Goal: Transaction & Acquisition: Book appointment/travel/reservation

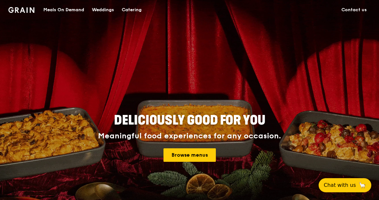
click at [203, 154] on link "Browse menus" at bounding box center [190, 154] width 52 height 13
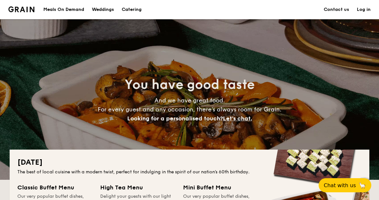
click at [138, 12] on h1 "Catering" at bounding box center [132, 9] width 20 height 19
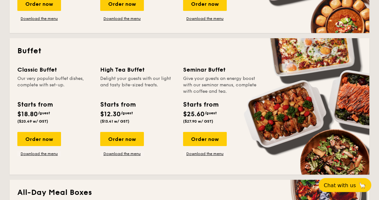
scroll to position [253, 0]
click at [39, 155] on link "Download the menu" at bounding box center [39, 153] width 44 height 5
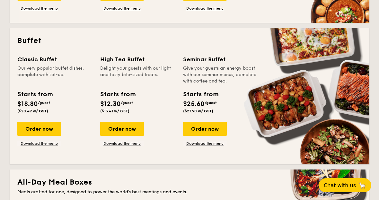
click at [39, 132] on div "Order now" at bounding box center [39, 129] width 44 height 14
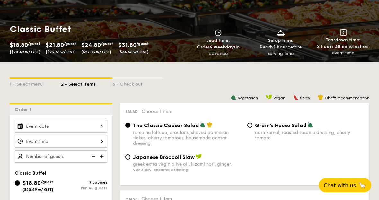
scroll to position [79, 0]
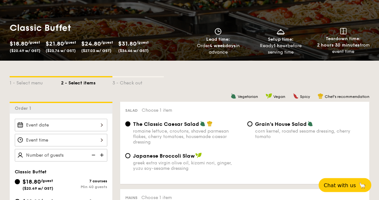
click at [24, 200] on span "$21.80" at bounding box center [31, 202] width 18 height 7
click at [20, 200] on input "$21.80 /guest ($23.76 w/ GST) 8 courses Min 30 guests" at bounding box center [17, 202] width 5 height 5
radio input "true"
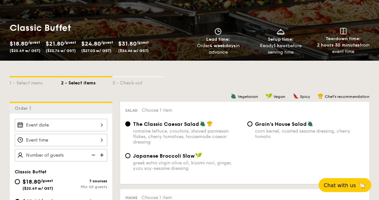
radio input "true"
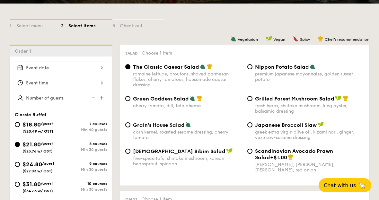
scroll to position [138, 0]
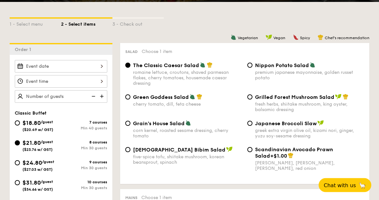
click at [255, 98] on span "Grilled Forest Mushroom Salad" at bounding box center [294, 97] width 79 height 6
click at [253, 98] on input "Grilled Forest Mushroom Salad fresh herbs, shiitake mushroom, king oyster, bals…" at bounding box center [249, 97] width 5 height 5
radio input "true"
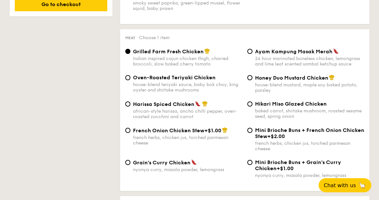
scroll to position [456, 0]
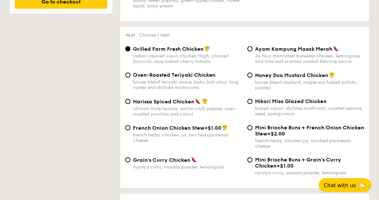
click at [131, 82] on div "Oven-Roasted Teriyaki Chicken house-blend teriyaki sauce, baby bok choy, king o…" at bounding box center [184, 81] width 122 height 18
click at [134, 78] on span "Oven-Roasted Teriyaki Chicken" at bounding box center [174, 75] width 83 height 6
click at [130, 78] on input "Oven-Roasted Teriyaki Chicken house-blend teriyaki sauce, baby bok choy, king o…" at bounding box center [127, 75] width 5 height 5
radio input "true"
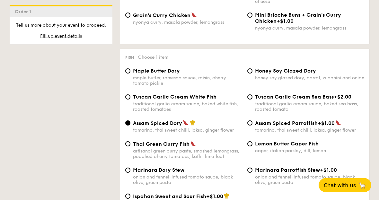
scroll to position [601, 0]
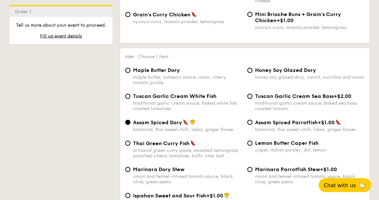
click at [131, 79] on div "Maple Butter Dory maple butter, romesco sauce, raisin, cherry tomato pickle" at bounding box center [184, 76] width 122 height 18
click at [129, 73] on input "Maple Butter Dory maple butter, romesco sauce, raisin, cherry tomato pickle" at bounding box center [127, 70] width 5 height 5
radio input "true"
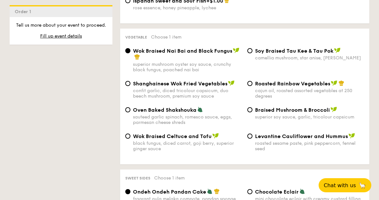
scroll to position [798, 0]
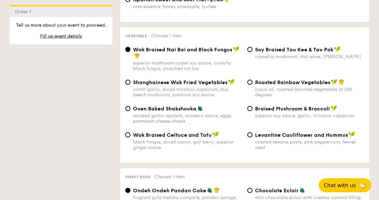
click at [249, 111] on input "Braised Mushroom & Broccoli superior soy sauce, garlic, tricolour capsicum" at bounding box center [249, 108] width 5 height 5
radio input "true"
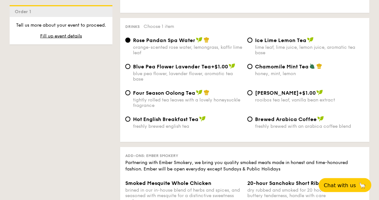
scroll to position [1233, 0]
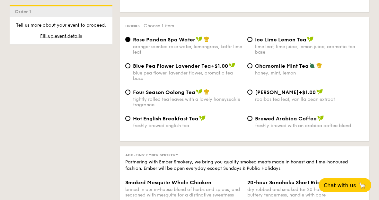
click at [256, 43] on span "Ice Lime Lemon Tea" at bounding box center [280, 40] width 51 height 6
click at [253, 42] on input "Ice Lime Lemon Tea lime leaf, lime juice, lemon juice, aromatic tea base" at bounding box center [249, 39] width 5 height 5
radio input "true"
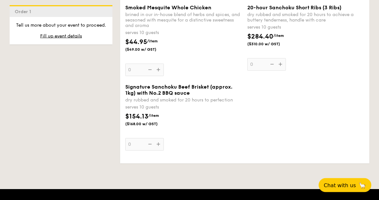
scroll to position [1408, 0]
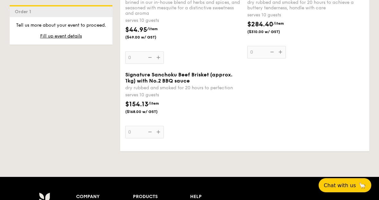
click at [57, 36] on span "Fill up event details" at bounding box center [61, 35] width 42 height 5
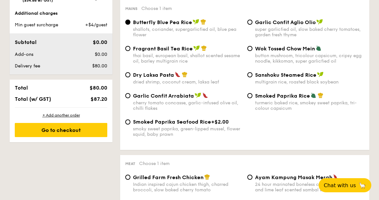
scroll to position [172, 0]
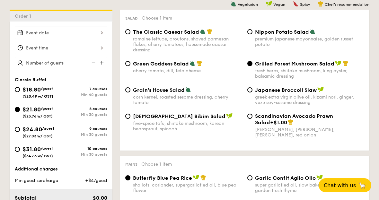
click at [50, 36] on div at bounding box center [61, 33] width 93 height 13
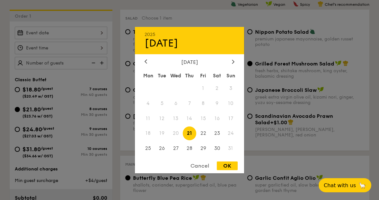
click at [233, 156] on span "31" at bounding box center [231, 149] width 14 height 14
click at [234, 156] on span "31" at bounding box center [231, 149] width 14 height 14
click at [231, 156] on span "31" at bounding box center [231, 149] width 14 height 14
click at [217, 156] on span "30" at bounding box center [217, 149] width 14 height 14
click at [228, 170] on div "OK" at bounding box center [227, 166] width 21 height 9
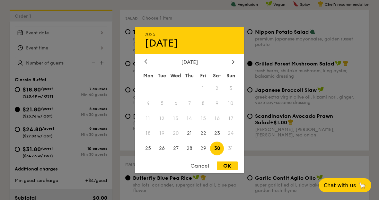
type input "Aug 30, 2025"
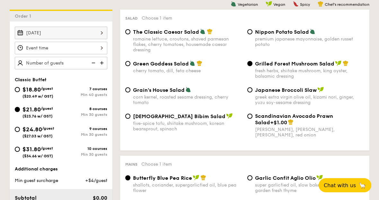
click at [37, 50] on div at bounding box center [61, 48] width 93 height 13
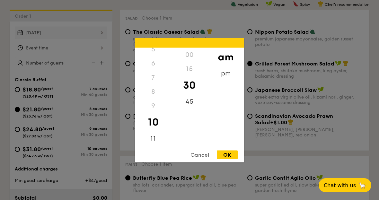
scroll to position [80, 0]
click at [154, 146] on div "11" at bounding box center [153, 138] width 36 height 14
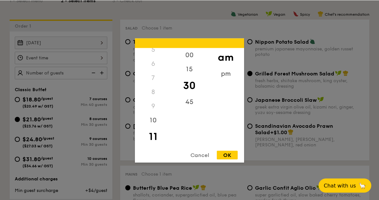
scroll to position [162, 0]
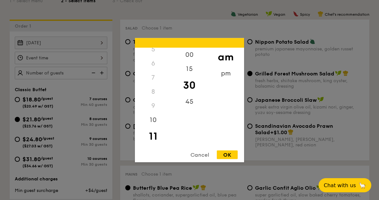
click at [189, 109] on div "45" at bounding box center [189, 101] width 36 height 14
click at [230, 159] on div "OK" at bounding box center [227, 154] width 21 height 9
type input "11:45AM"
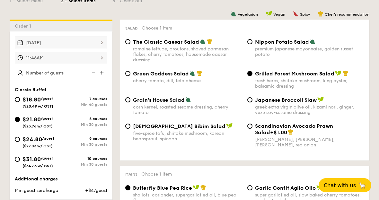
click at [106, 72] on img at bounding box center [103, 73] width 10 height 12
click at [104, 73] on img at bounding box center [103, 73] width 10 height 12
click at [103, 72] on img at bounding box center [103, 73] width 10 height 12
type input "30 guests"
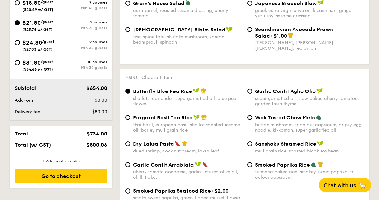
scroll to position [261, 0]
